Goal: Task Accomplishment & Management: Manage account settings

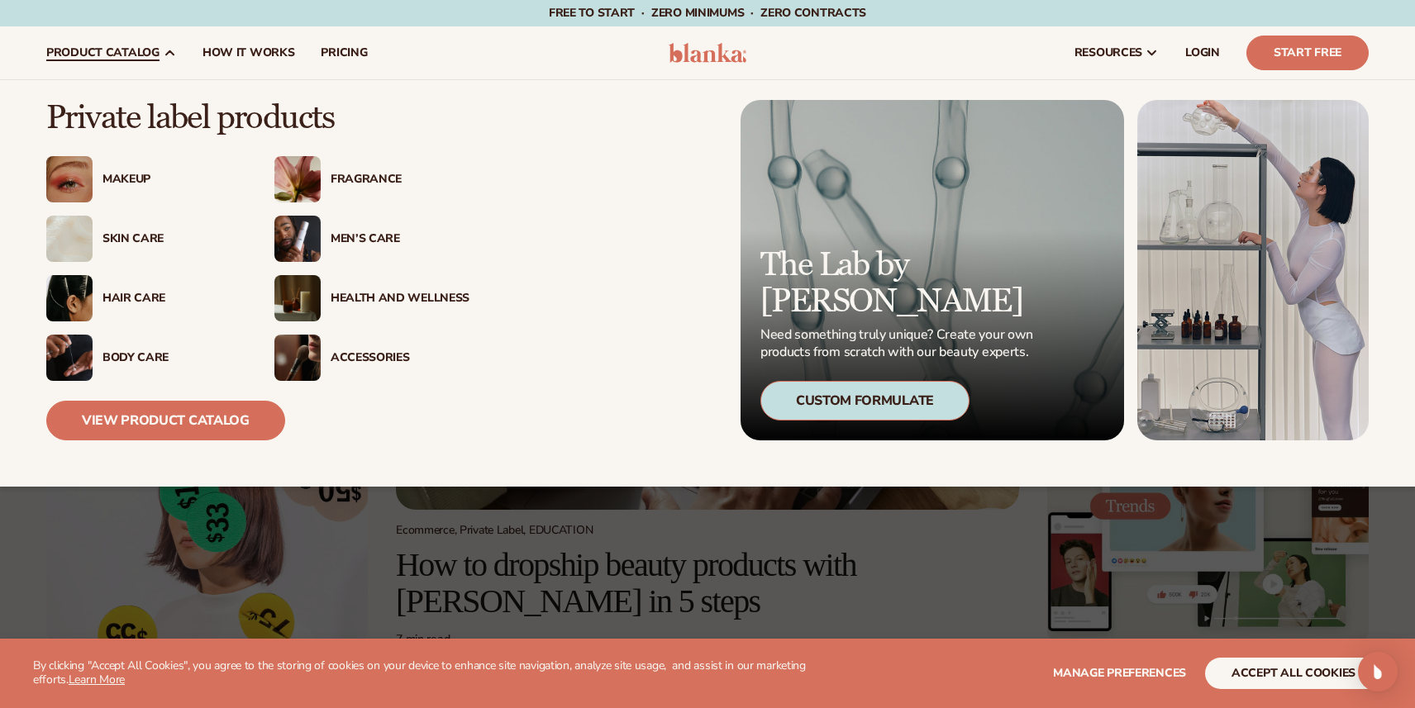
click at [112, 174] on div "Makeup" at bounding box center [171, 180] width 139 height 14
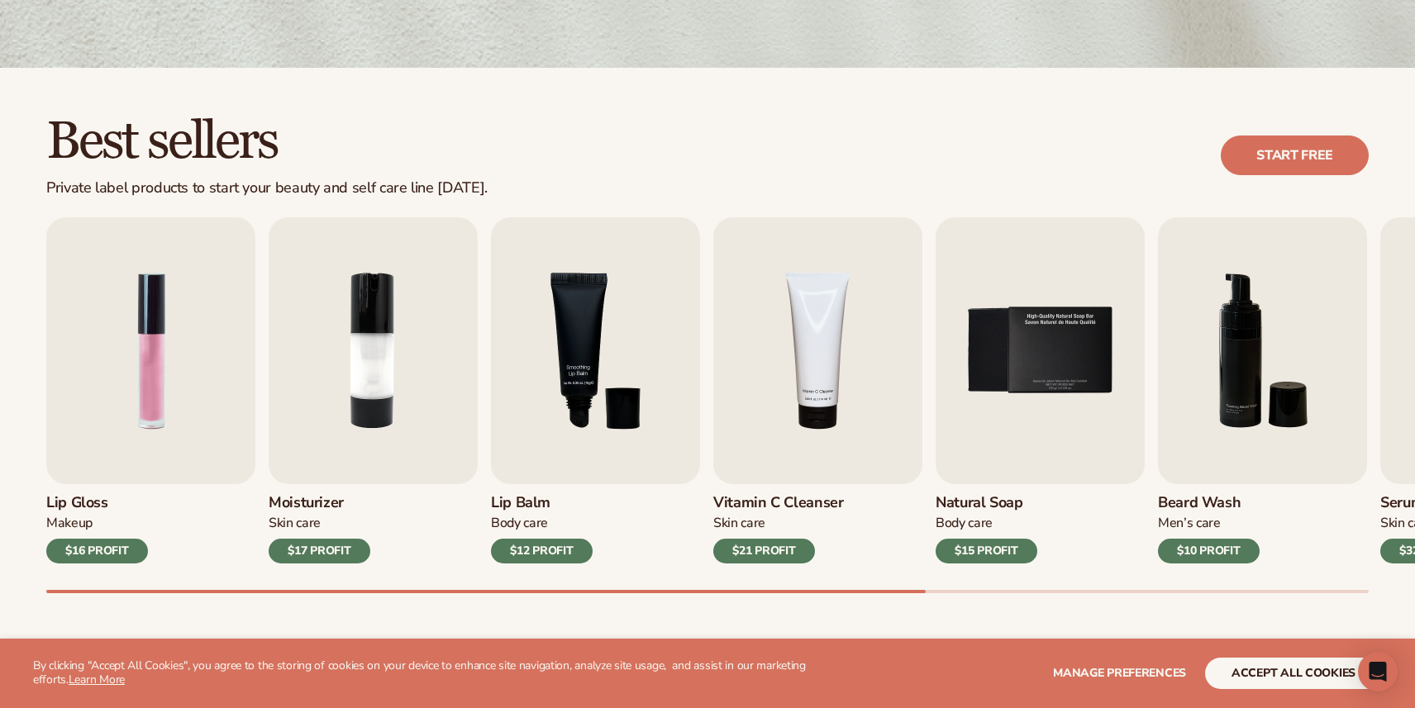
scroll to position [440, 0]
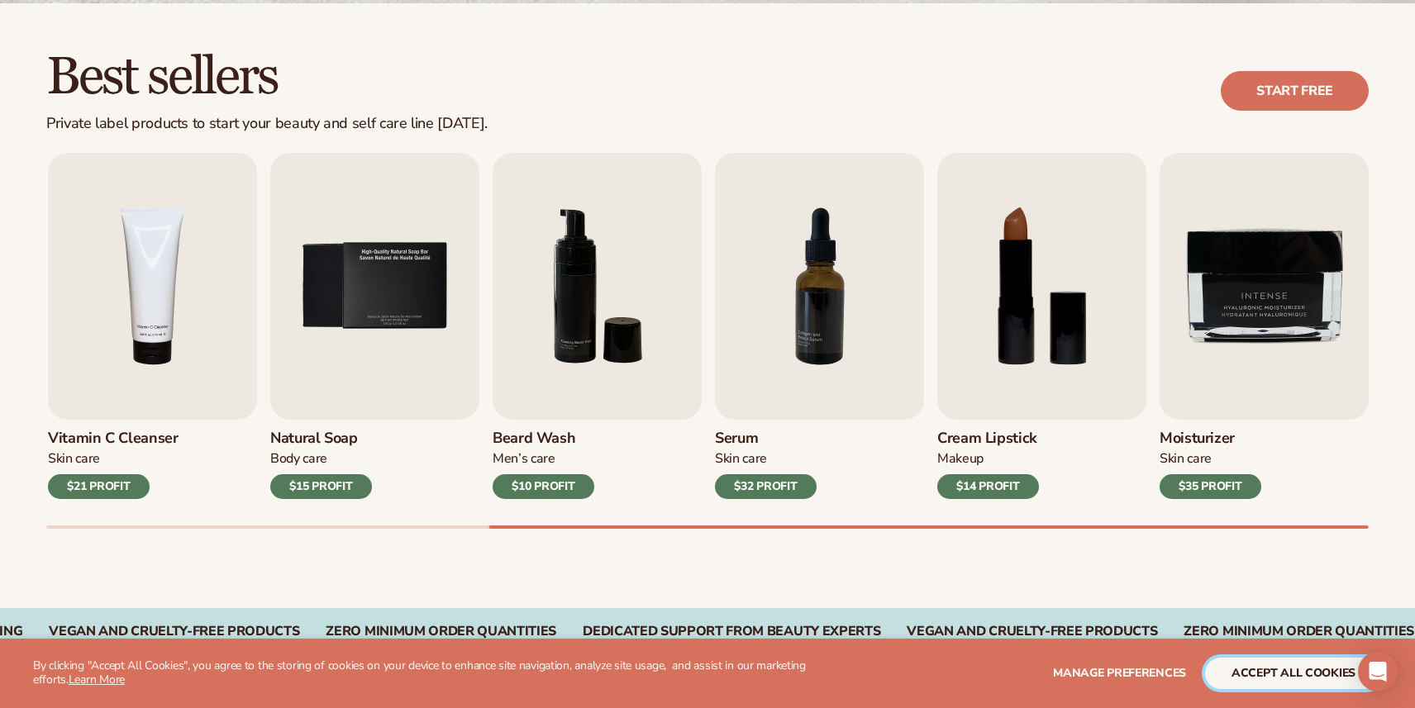
click at [1288, 672] on button "accept all cookies" at bounding box center [1293, 673] width 177 height 31
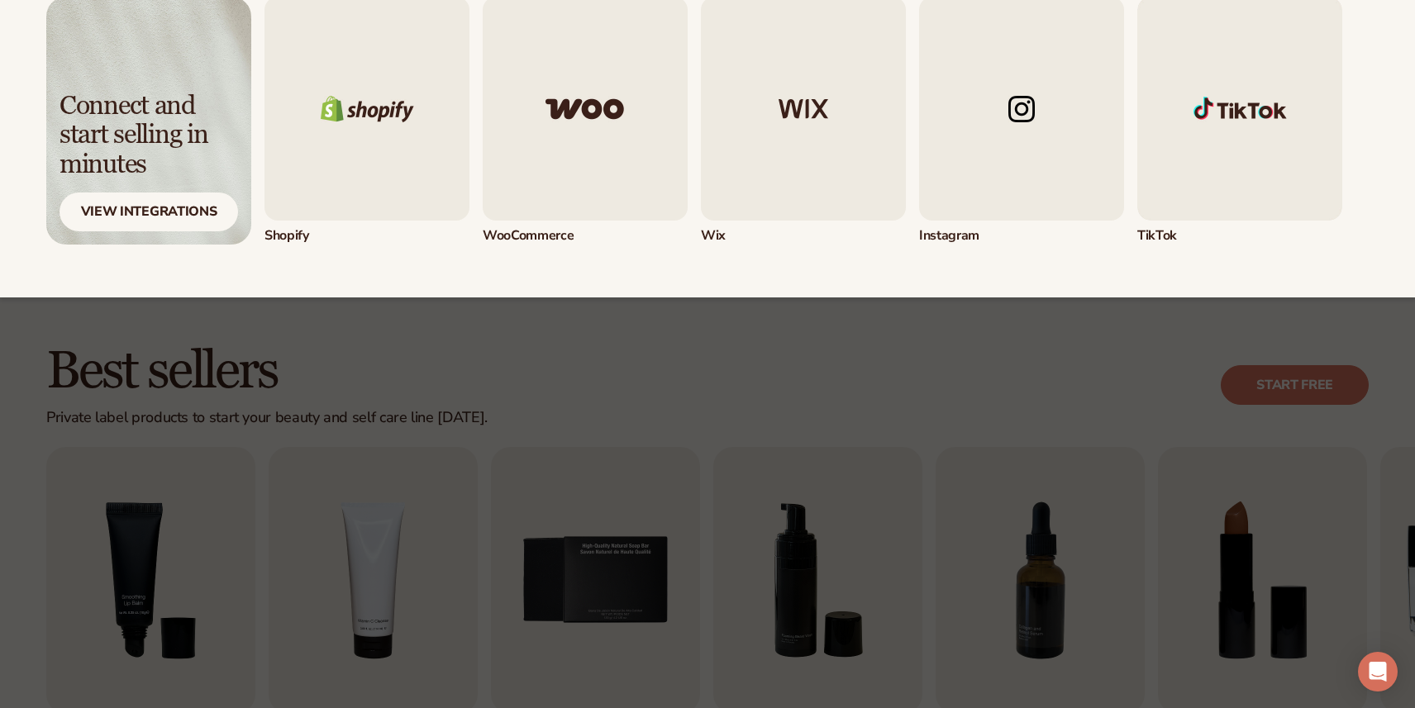
scroll to position [0, 0]
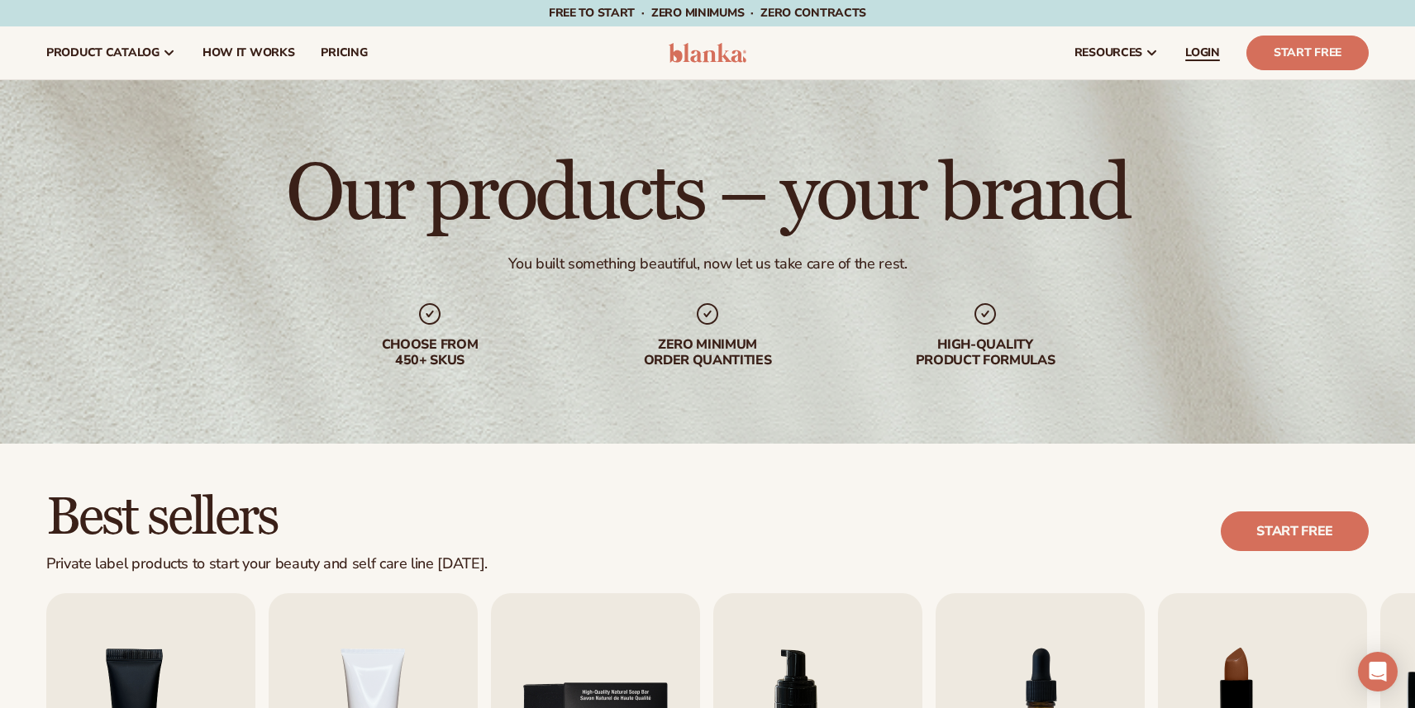
click at [1200, 49] on span "LOGIN" at bounding box center [1202, 52] width 35 height 13
